Goal: Task Accomplishment & Management: Manage account settings

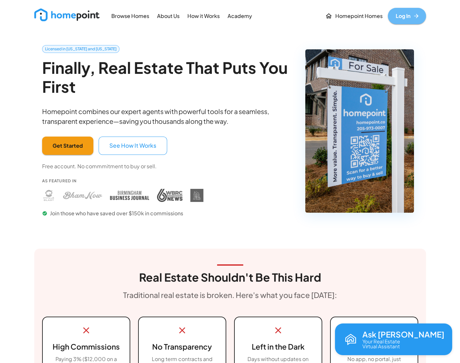
click at [397, 20] on link "Log In" at bounding box center [407, 16] width 38 height 16
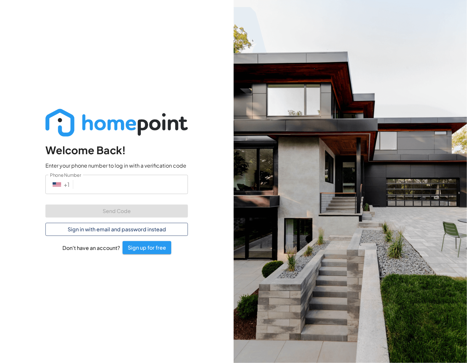
click at [92, 234] on button "Sign in with email and password instead" at bounding box center [116, 229] width 142 height 13
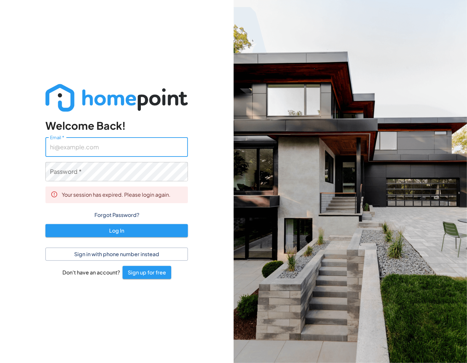
type input "[PERSON_NAME][EMAIL_ADDRESS][DOMAIN_NAME]"
click at [118, 143] on input "[PERSON_NAME][EMAIL_ADDRESS][DOMAIN_NAME]" at bounding box center [116, 146] width 142 height 19
click at [221, 237] on div "Welcome Back! Email   * [PERSON_NAME][EMAIL_ADDRESS][DOMAIN_NAME] Email   * Pas…" at bounding box center [117, 181] width 234 height 363
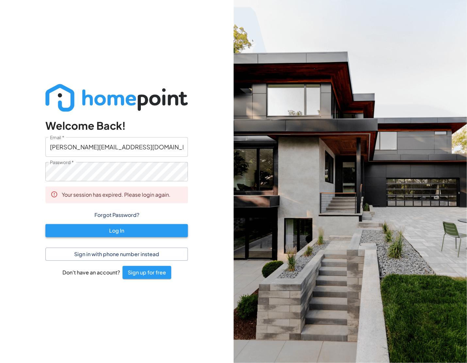
click at [159, 229] on button "Log In" at bounding box center [116, 230] width 142 height 13
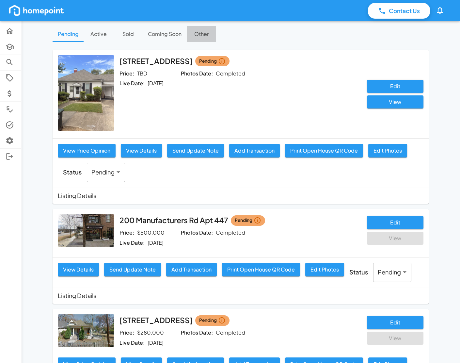
click at [200, 33] on button "Other" at bounding box center [201, 34] width 29 height 16
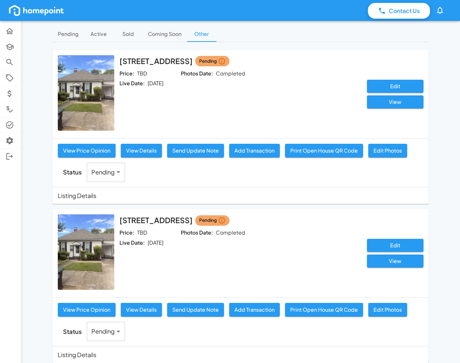
scroll to position [276, 0]
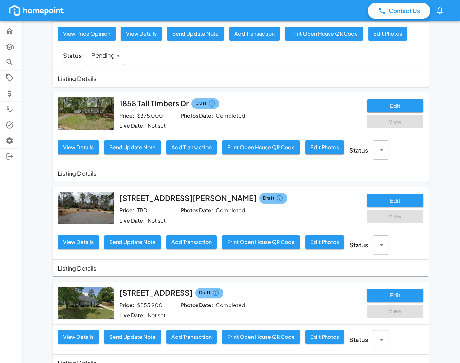
scroll to position [0, 0]
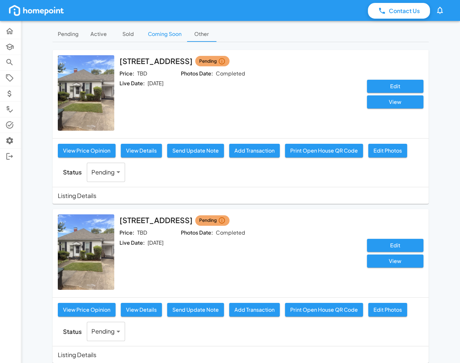
click at [165, 40] on button "Coming Soon" at bounding box center [165, 34] width 44 height 16
click at [125, 32] on button "Sold" at bounding box center [127, 34] width 29 height 16
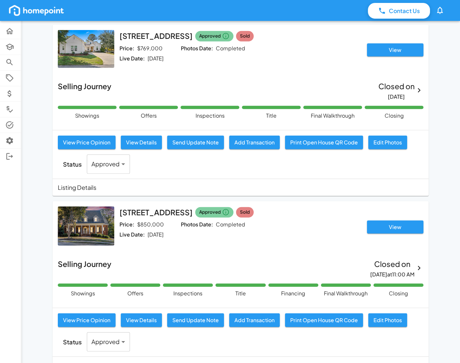
scroll to position [2906, 0]
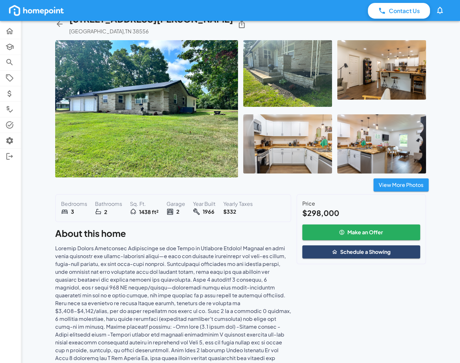
scroll to position [13, 0]
